Goal: Transaction & Acquisition: Obtain resource

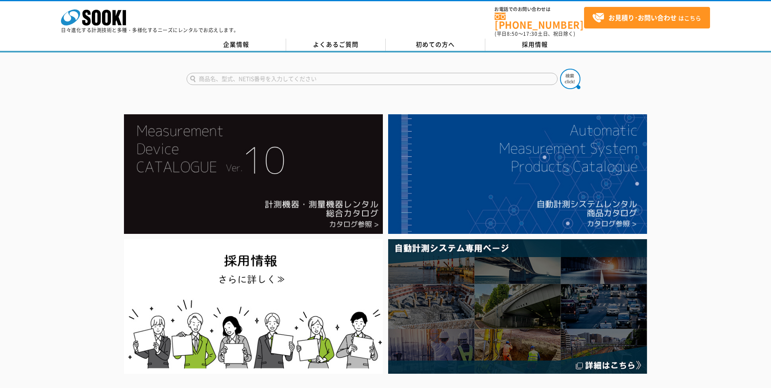
click at [236, 76] on input "text" at bounding box center [372, 79] width 371 height 12
type input "ｸﾚｰﾝスケール"
click at [560, 69] on button at bounding box center [570, 79] width 20 height 20
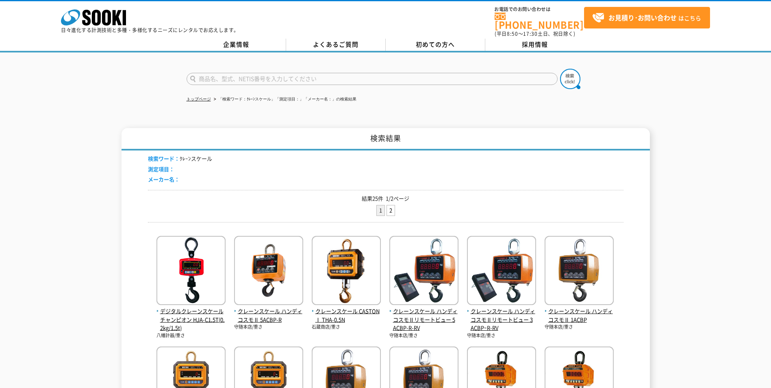
click at [266, 75] on input "text" at bounding box center [372, 79] width 371 height 12
type input "ｸﾚｰﾝスケール　ハンディコスモ"
click at [560, 69] on button at bounding box center [570, 79] width 20 height 20
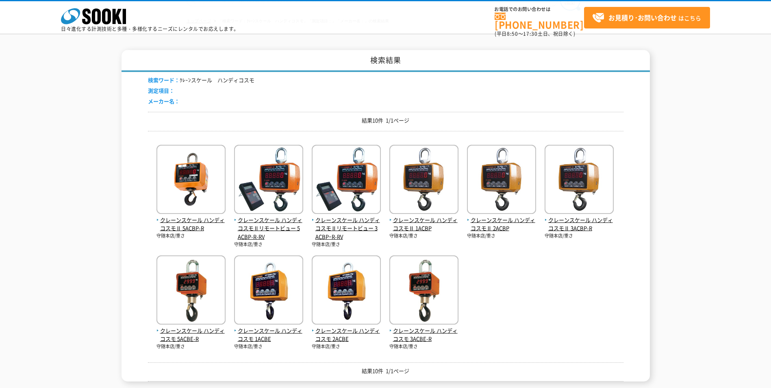
scroll to position [122, 0]
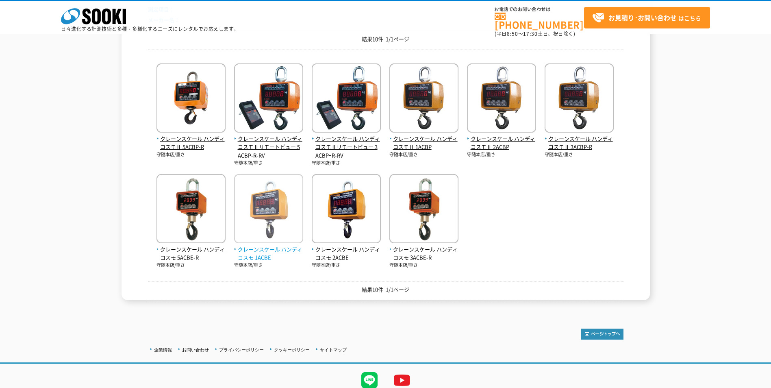
click at [252, 253] on span "クレーンスケール ハンディコスモ 1ACBE" at bounding box center [268, 253] width 69 height 17
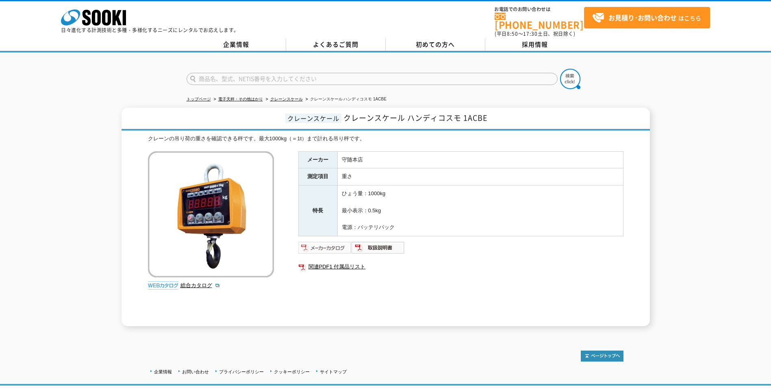
click at [326, 242] on img at bounding box center [324, 247] width 53 height 13
